Goal: Information Seeking & Learning: Learn about a topic

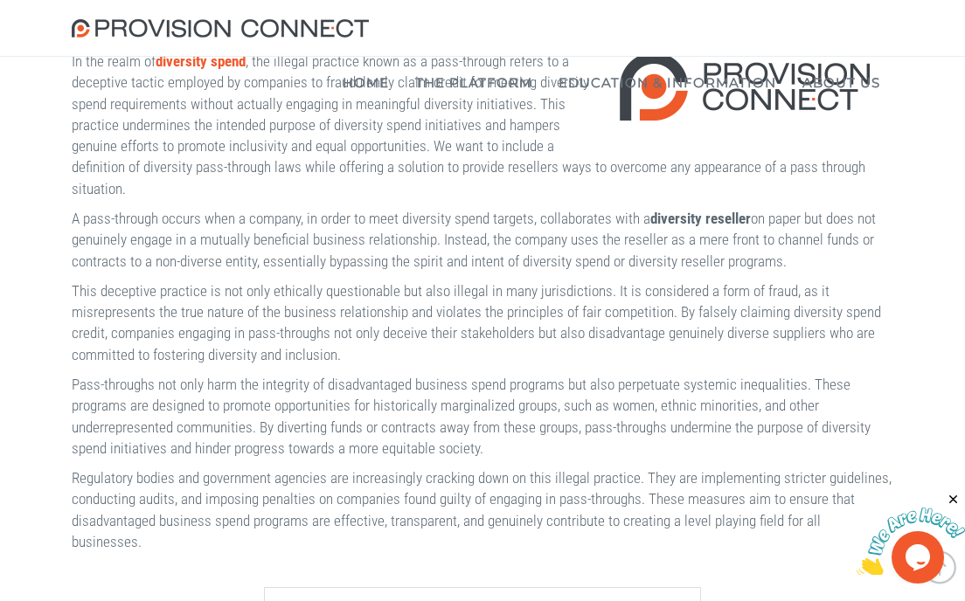
scroll to position [348, 0]
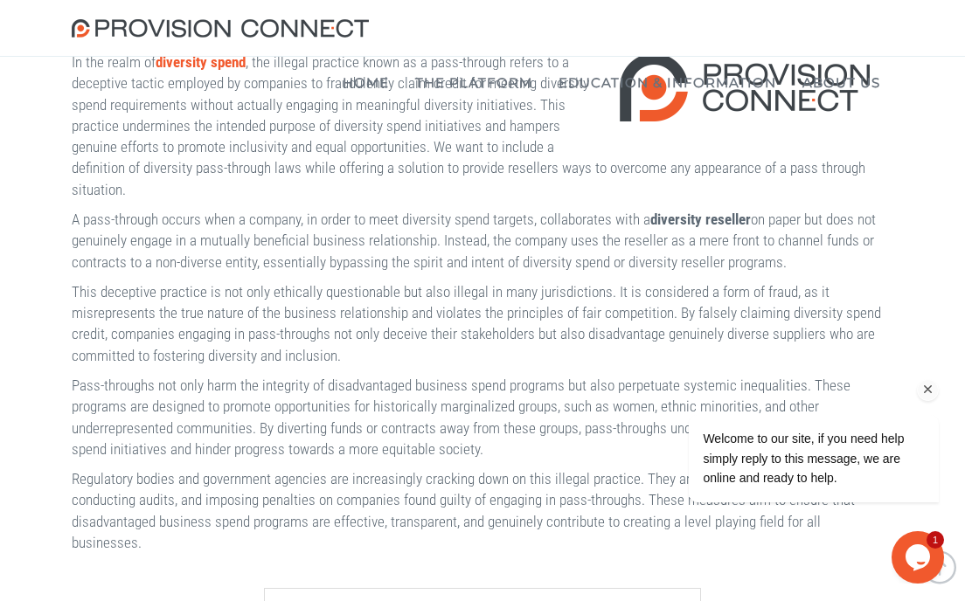
click at [934, 389] on icon "Chat attention grabber" at bounding box center [928, 390] width 16 height 16
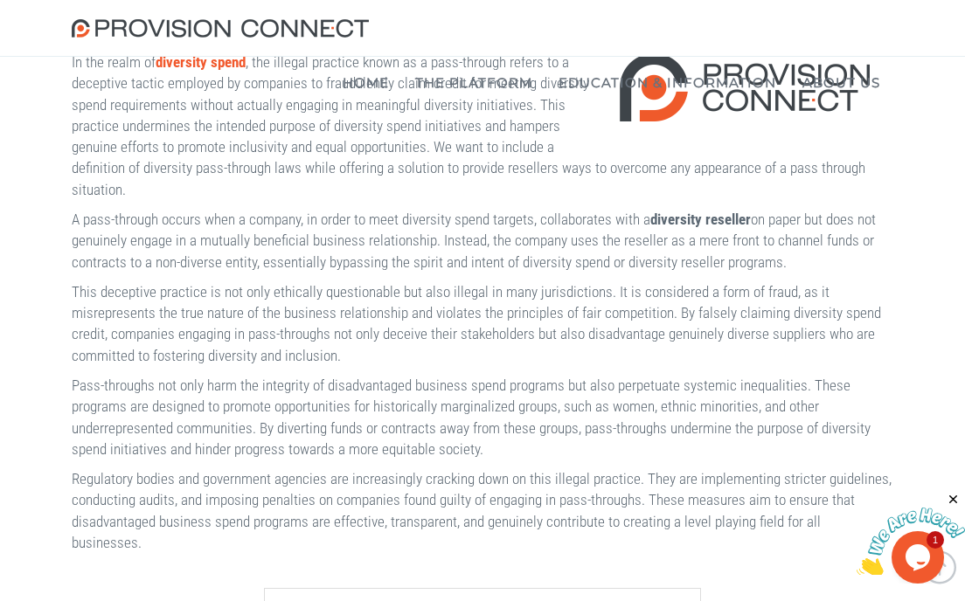
click at [951, 495] on icon "Close" at bounding box center [954, 500] width 16 height 16
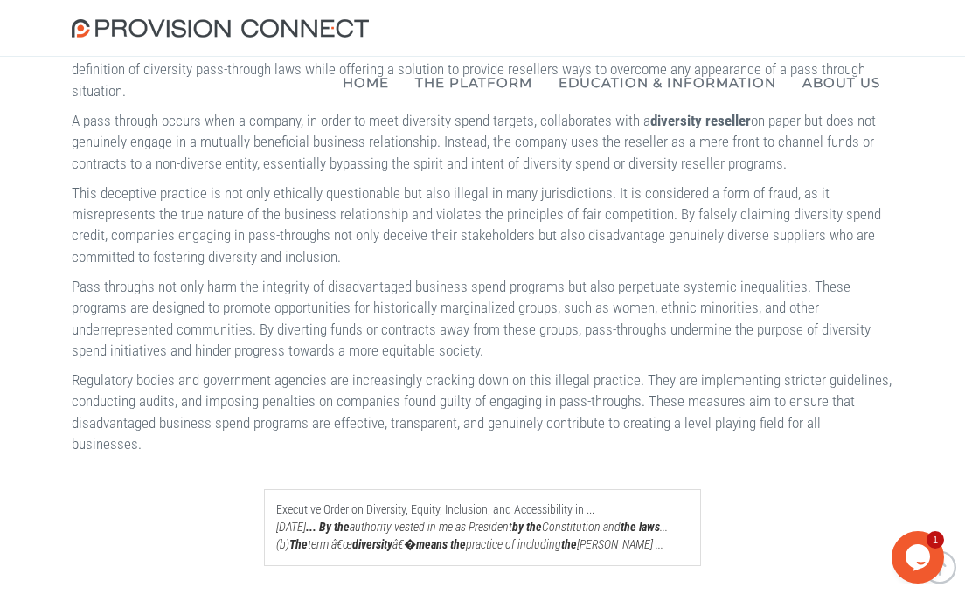
scroll to position [445, 0]
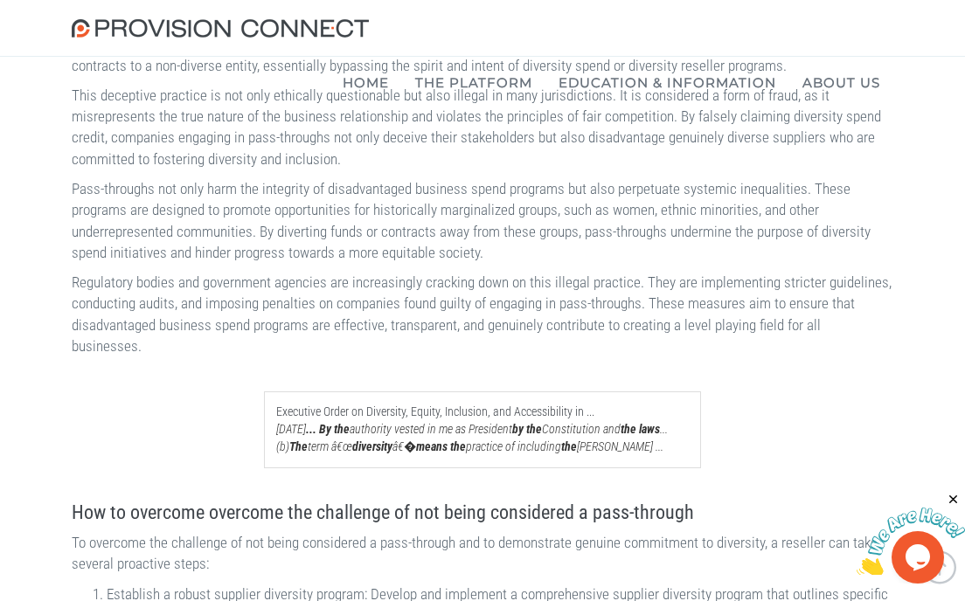
scroll to position [545, 0]
drag, startPoint x: 406, startPoint y: 181, endPoint x: 494, endPoint y: 183, distance: 87.4
click at [494, 169] on p "This deceptive practice is not only ethically questionable but also illegal in …" at bounding box center [483, 126] width 822 height 85
click at [493, 169] on p "This deceptive practice is not only ethically questionable but also illegal in …" at bounding box center [483, 126] width 822 height 85
click at [491, 169] on p "This deceptive practice is not only ethically questionable but also illegal in …" at bounding box center [483, 126] width 822 height 85
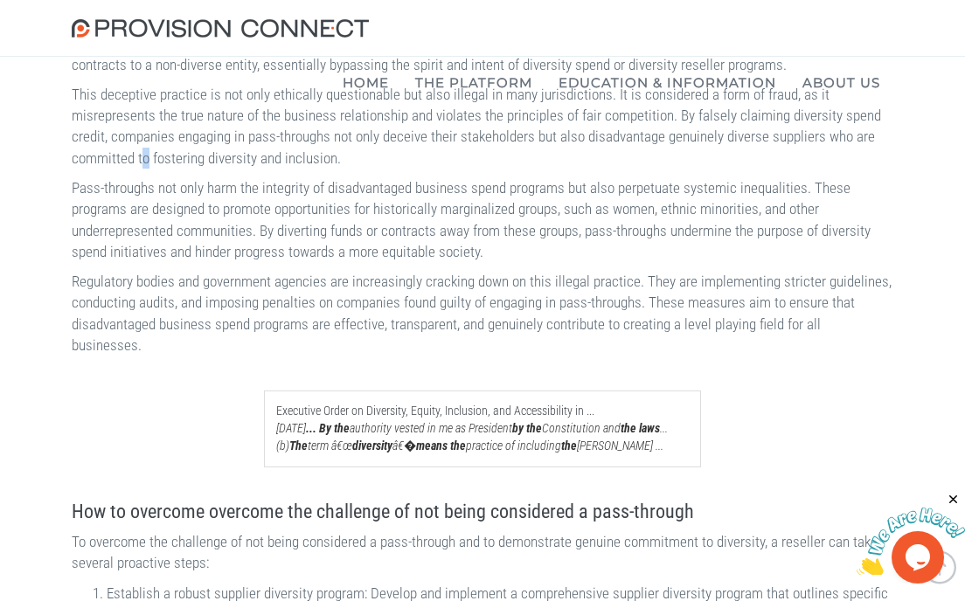
click at [491, 169] on p "This deceptive practice is not only ethically questionable but also illegal in …" at bounding box center [483, 126] width 822 height 85
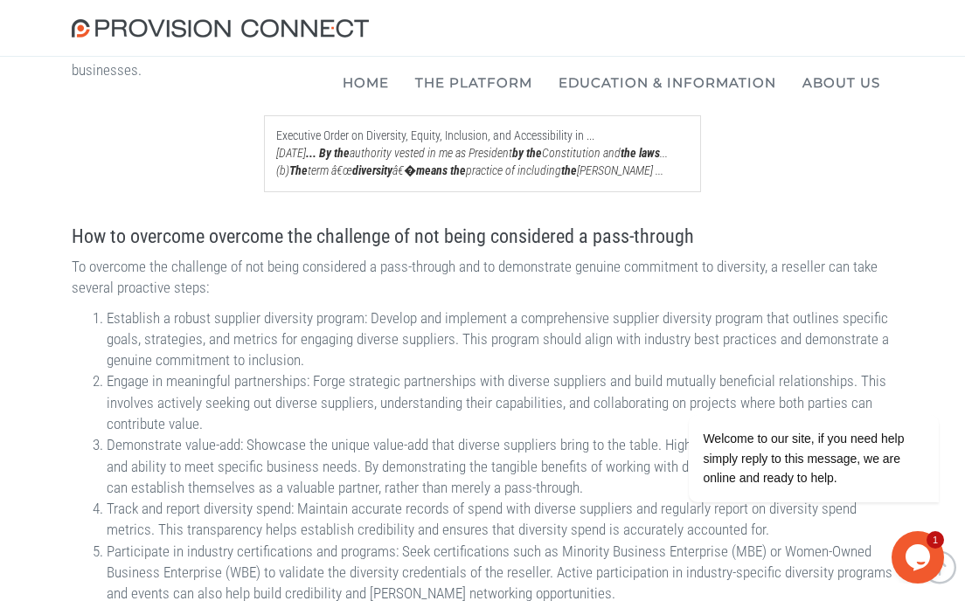
scroll to position [823, 0]
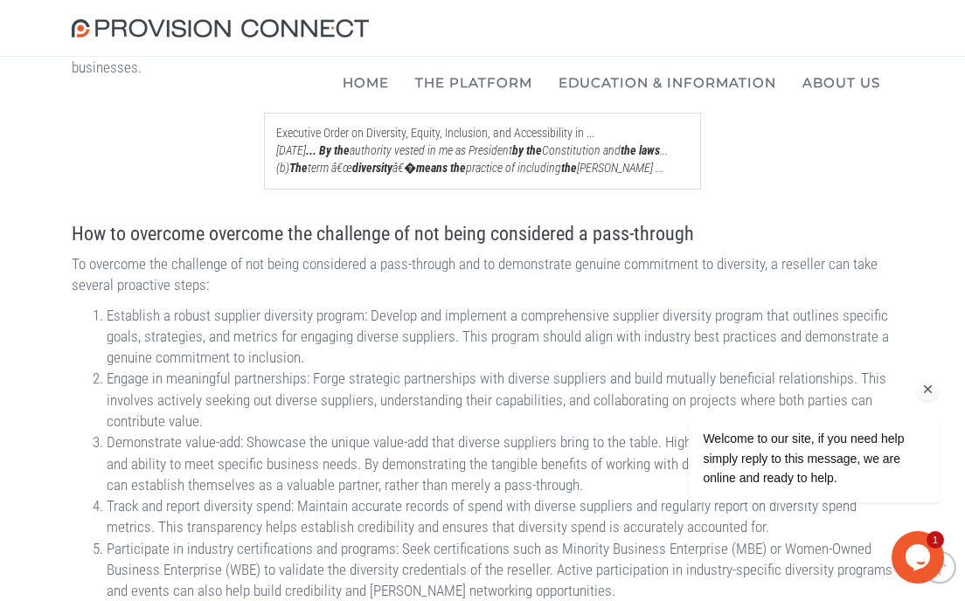
click at [932, 391] on icon "Chat attention grabber" at bounding box center [928, 390] width 16 height 16
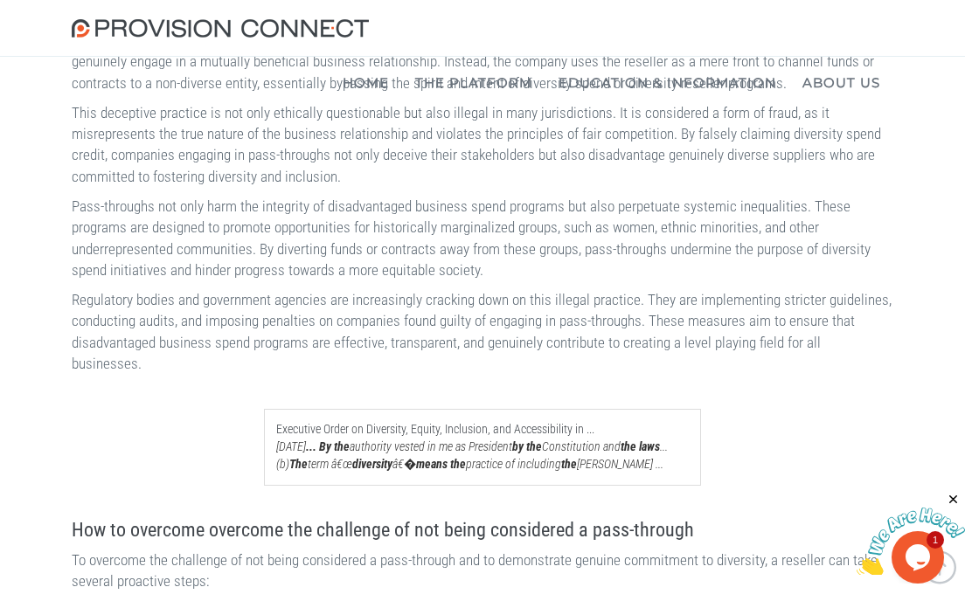
scroll to position [528, 0]
